Goal: Transaction & Acquisition: Purchase product/service

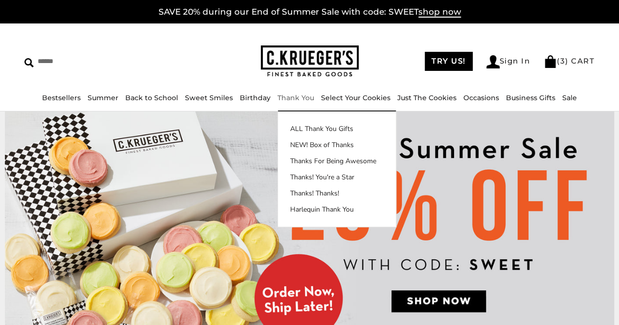
click at [291, 96] on link "Thank You" at bounding box center [296, 97] width 37 height 9
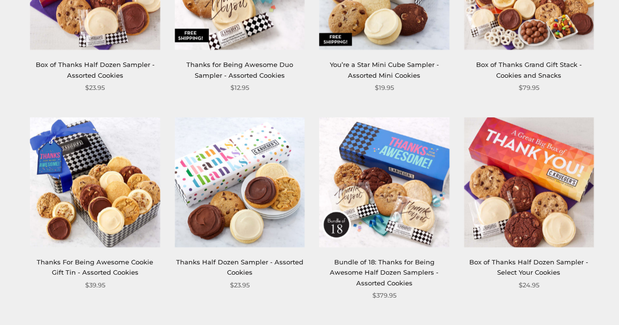
scroll to position [1075, 0]
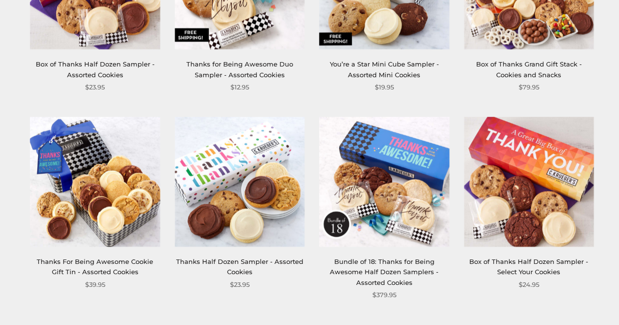
click at [62, 157] on img at bounding box center [95, 182] width 130 height 130
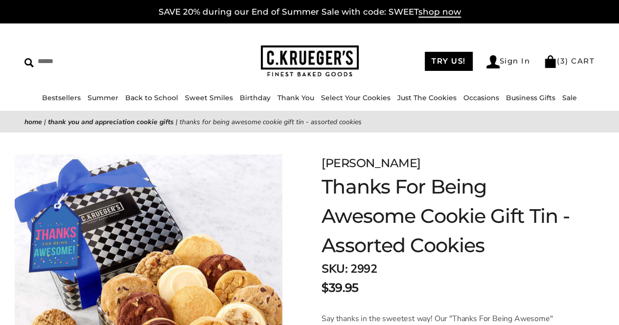
click at [52, 222] on img at bounding box center [149, 289] width 268 height 268
